Goal: Register for event/course

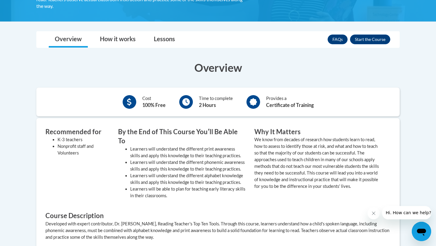
scroll to position [151, 0]
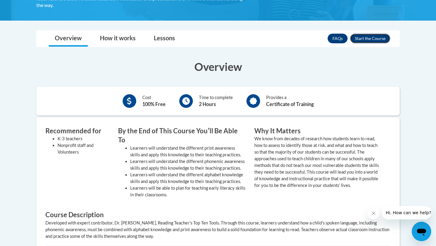
click at [366, 39] on button "Enroll" at bounding box center [370, 39] width 40 height 10
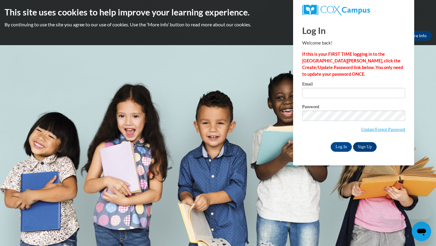
click at [342, 99] on div "Email" at bounding box center [353, 92] width 103 height 21
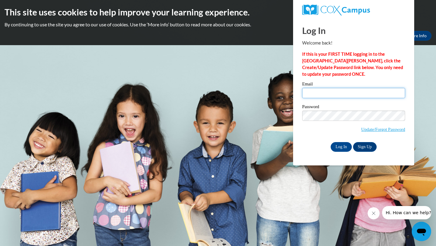
click at [344, 95] on input "Email" at bounding box center [353, 93] width 103 height 10
type input "tnelso90@students.kennesaw.edu"
click at [336, 144] on input "Log In" at bounding box center [341, 147] width 21 height 10
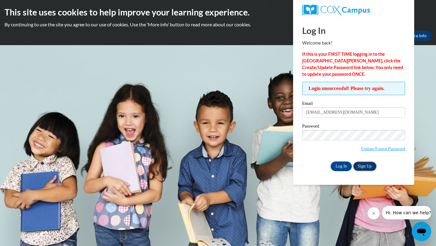
click at [362, 168] on link "Sign Up" at bounding box center [365, 166] width 24 height 10
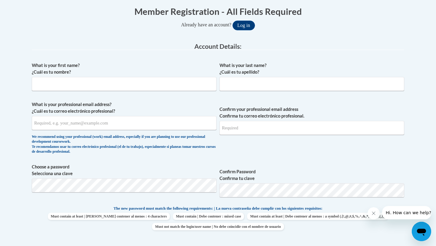
scroll to position [125, 0]
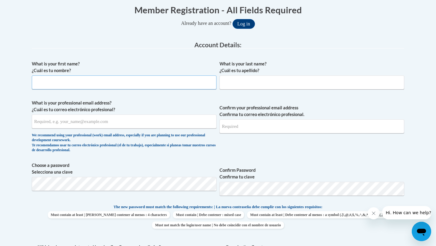
click at [176, 81] on input "What is your first name? ¿Cuál es tu nombre?" at bounding box center [124, 82] width 185 height 14
type input "Tatyana"
type input "Nelson"
type input "tnelso90@students.kennesaw.edu"
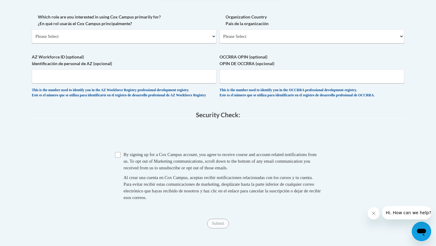
scroll to position [341, 0]
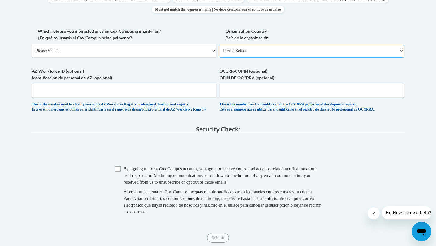
click at [242, 50] on select "Please Select United States | Estados Unidos Outside of the United States | Fue…" at bounding box center [312, 51] width 185 height 14
select select "ad49bcad-a171-4b2e-b99c-48b446064914"
click at [220, 44] on select "Please Select United States | Estados Unidos Outside of the United States | Fue…" at bounding box center [312, 51] width 185 height 14
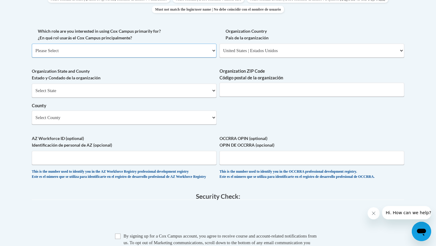
click at [178, 52] on select "Please Select College/University | Colegio/Universidad Community/Nonprofit Part…" at bounding box center [124, 51] width 185 height 14
select select "5a18ea06-2b54-4451-96f2-d152daf9eac5"
click at [32, 44] on select "Please Select College/University | Colegio/Universidad Community/Nonprofit Part…" at bounding box center [124, 51] width 185 height 14
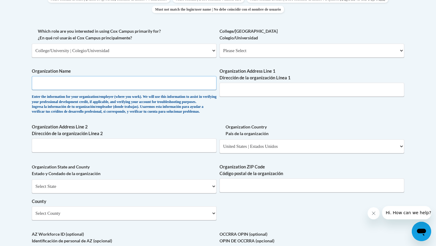
click at [155, 89] on input "Organization Name" at bounding box center [124, 83] width 185 height 14
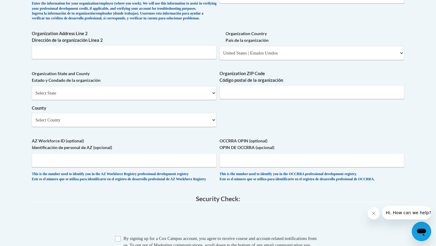
scroll to position [418, 0]
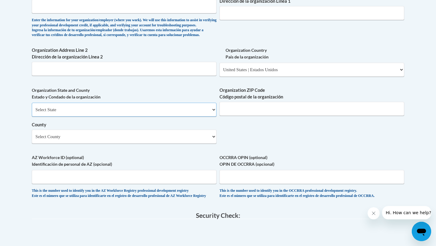
click at [152, 117] on select "Select State Alabama Alaska Arizona Arkansas California Colorado Connecticut De…" at bounding box center [124, 110] width 185 height 14
select select "Georgia"
click at [32, 113] on select "Select State Alabama Alaska Arizona Arkansas California Colorado Connecticut De…" at bounding box center [124, 110] width 185 height 14
click at [117, 144] on select "Select County Appling Atkinson Bacon Baker Baldwin Banks Barrow Bartow Ben Hill…" at bounding box center [124, 137] width 185 height 14
select select "Cobb"
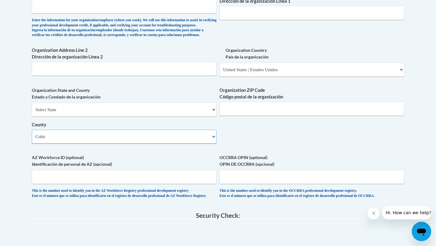
click at [32, 140] on select "Select County Appling Atkinson Bacon Baker Baldwin Banks Barrow Bartow Ben Hill…" at bounding box center [124, 137] width 185 height 14
click at [111, 76] on input "Organization Address Line 2 Dirección de la organización Línea 2" at bounding box center [124, 69] width 185 height 14
type input "3"
type input "4"
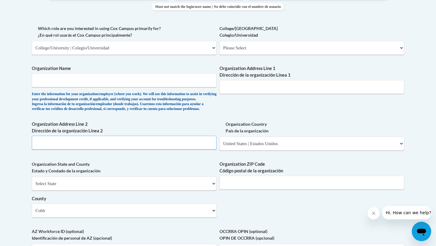
scroll to position [341, 0]
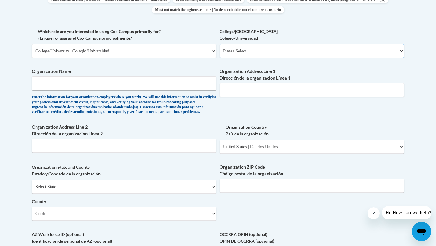
click at [229, 53] on select "Please Select College/University Staff | Empleado universitario College/Univers…" at bounding box center [312, 51] width 185 height 14
select select "99b32b07-cffc-426c-8bf6-0cd77760d84b"
click at [220, 44] on select "Please Select College/University Staff | Empleado universitario College/Univers…" at bounding box center [312, 51] width 185 height 14
select select "null"
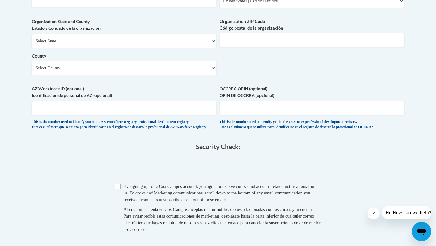
scroll to position [473, 0]
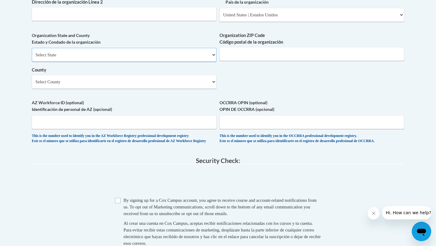
click at [91, 62] on select "Select State Alabama Alaska Arizona Arkansas California Colorado Connecticut De…" at bounding box center [124, 55] width 185 height 14
select select "Georgia"
click at [32, 58] on select "Select State Alabama Alaska Arizona Arkansas California Colorado Connecticut De…" at bounding box center [124, 55] width 185 height 14
click at [81, 89] on select "County" at bounding box center [124, 82] width 185 height 14
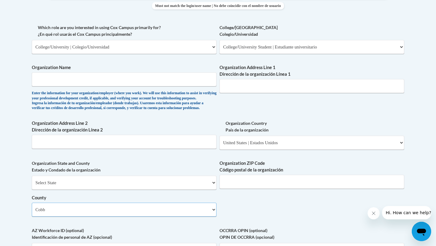
scroll to position [341, 0]
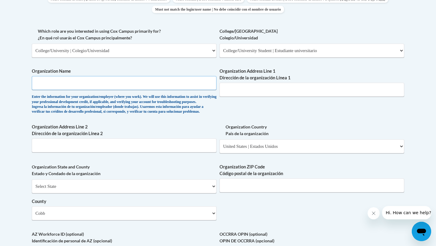
click at [138, 86] on input "Organization Name" at bounding box center [124, 83] width 185 height 14
type input "Kennesaw state university"
click at [241, 93] on input "Organization Address Line 1 Dirección de la organización Línea 1" at bounding box center [312, 90] width 185 height 14
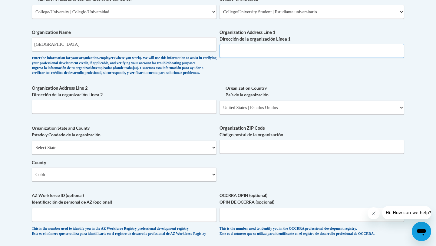
scroll to position [382, 0]
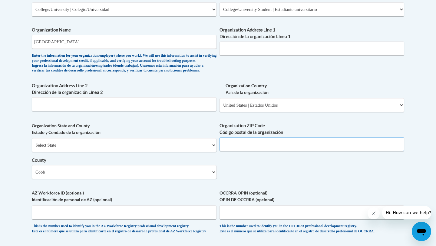
click at [244, 151] on input "Organization ZIP Code Código postal de la organización" at bounding box center [312, 144] width 185 height 14
click at [87, 111] on input "Organization Address Line 2 Dirección de la organización Línea 2" at bounding box center [124, 104] width 185 height 14
paste input "1000 Chastain Rd NW, Kennesaw, GA"
type input "1000 Chastain Rd NW, Kennesaw, GA"
click at [252, 151] on input "Organization ZIP Code Código postal de la organización" at bounding box center [312, 144] width 185 height 14
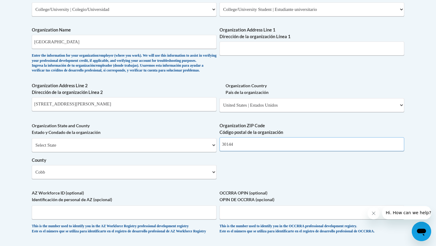
type input "30144"
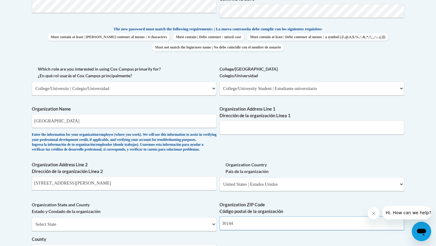
scroll to position [308, 0]
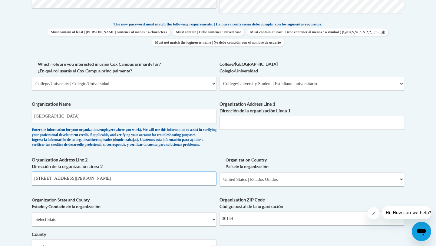
drag, startPoint x: 117, startPoint y: 185, endPoint x: 116, endPoint y: 188, distance: 4.1
click at [116, 185] on input "1000 Chastain Rd NW, Kennesaw, GA" at bounding box center [124, 178] width 185 height 14
click at [234, 120] on input "Organization Address Line 1 Dirección de la organización Línea 1" at bounding box center [312, 123] width 185 height 14
paste input "1000 Chastain Rd NW, Kennesaw, GA"
type input "1000 Chastain Rd NW, Kennesaw, GA"
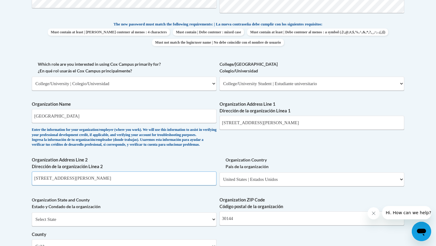
drag, startPoint x: 128, startPoint y: 191, endPoint x: 2, endPoint y: 191, distance: 125.4
click at [2, 191] on body "This site uses cookies to help improve your learning experience. By continuing …" at bounding box center [218, 143] width 436 height 903
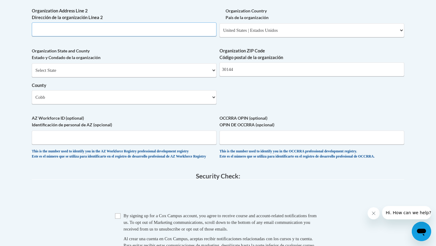
scroll to position [537, 0]
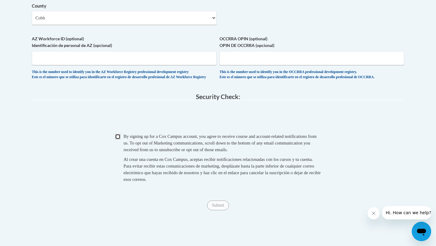
click at [117, 139] on input "Checkbox" at bounding box center [117, 136] width 5 height 5
checkbox input "true"
click at [222, 210] on input "Submit" at bounding box center [218, 206] width 22 height 10
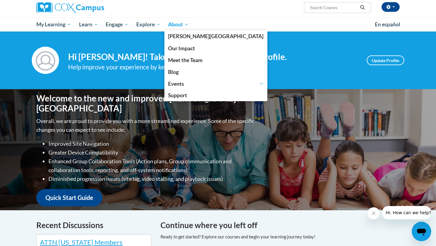
scroll to position [45, 0]
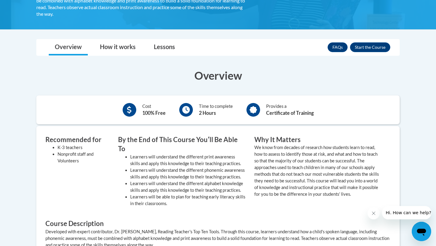
scroll to position [144, 0]
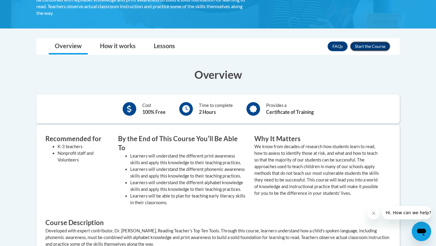
click at [381, 44] on button "Enroll" at bounding box center [370, 47] width 40 height 10
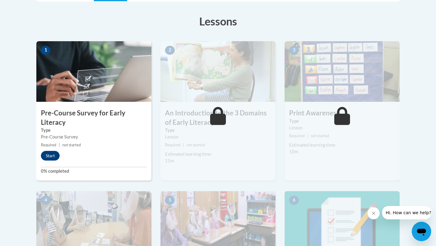
scroll to position [126, 0]
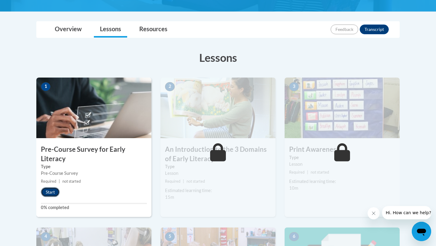
click at [51, 192] on button "Start" at bounding box center [50, 192] width 19 height 10
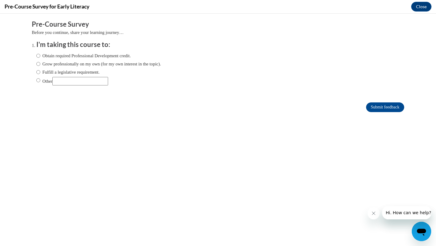
scroll to position [0, 0]
click at [76, 57] on label "Obtain required Professional Development credit." at bounding box center [83, 55] width 95 height 7
click at [40, 57] on input "Obtain required Professional Development credit." at bounding box center [38, 55] width 4 height 7
radio input "true"
click at [373, 103] on input "Submit feedback" at bounding box center [385, 107] width 38 height 10
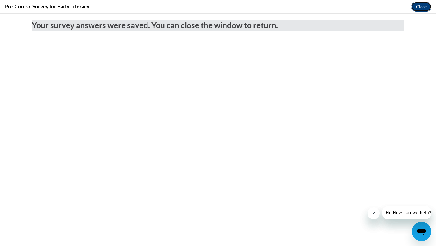
click at [423, 7] on button "Close" at bounding box center [421, 7] width 20 height 10
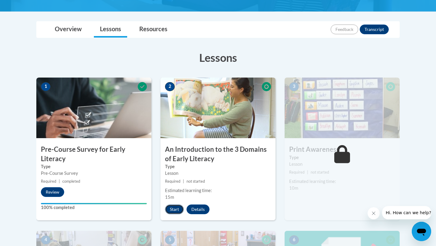
click at [178, 209] on button "Start" at bounding box center [174, 210] width 19 height 10
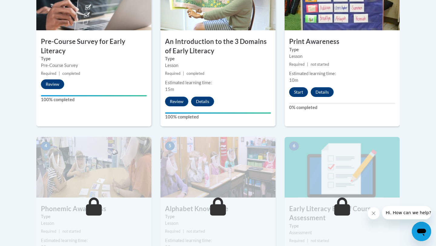
scroll to position [234, 0]
click at [296, 90] on button "Start" at bounding box center [298, 93] width 19 height 10
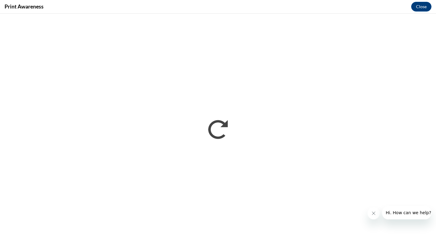
scroll to position [0, 0]
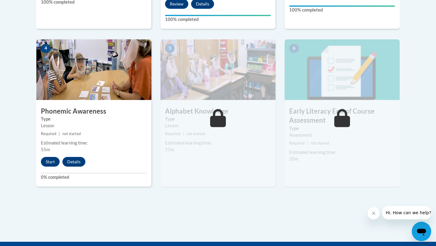
scroll to position [333, 0]
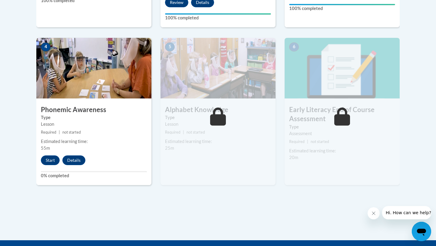
click at [51, 155] on div "4 Phonemic Awareness Type Lesson Required | not started Estimated learning time…" at bounding box center [93, 111] width 115 height 147
click at [49, 160] on button "Start" at bounding box center [50, 160] width 19 height 10
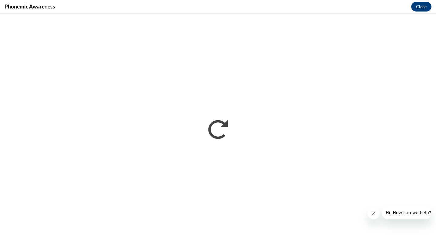
scroll to position [0, 0]
